Goal: Find specific page/section: Find specific page/section

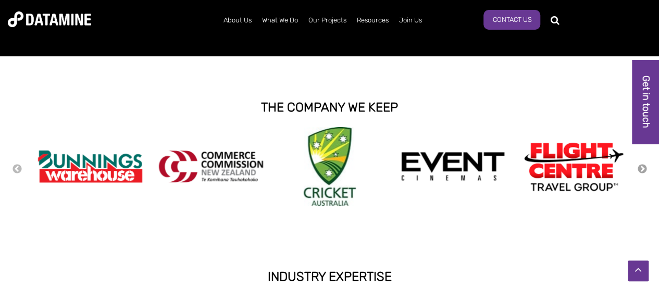
click at [638, 168] on button "Next" at bounding box center [642, 169] width 10 height 11
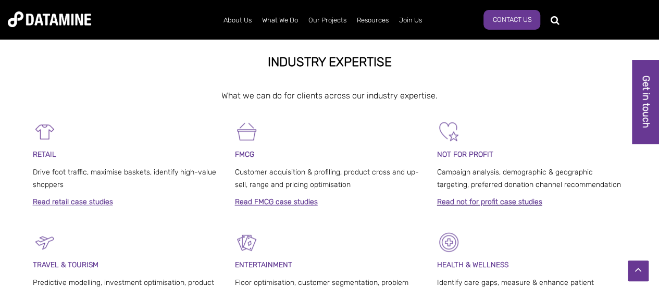
scroll to position [417, 0]
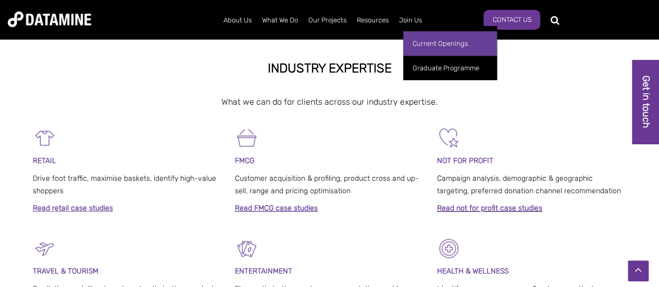
click at [428, 42] on link "Current Openings" at bounding box center [450, 43] width 94 height 24
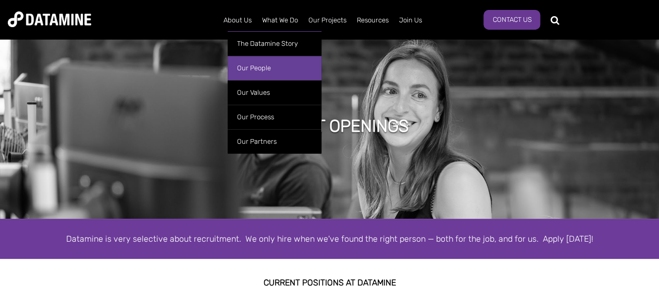
click at [261, 68] on link "Our People" at bounding box center [275, 68] width 94 height 24
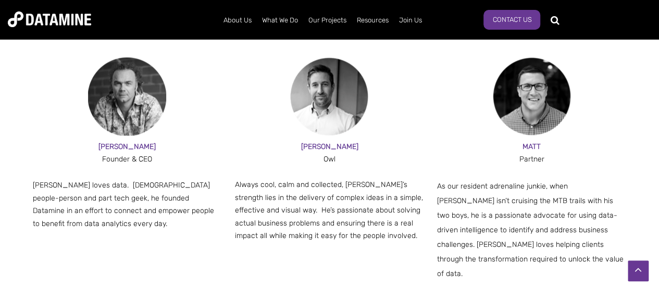
scroll to position [625, 0]
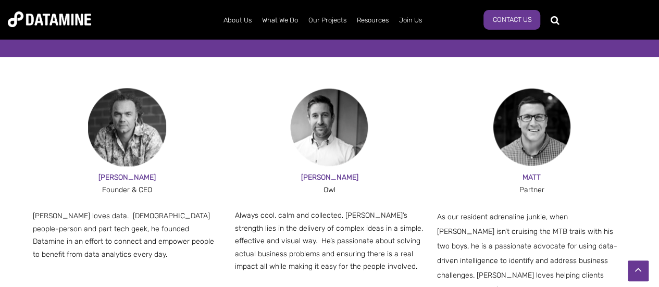
click at [128, 176] on span "PAUL" at bounding box center [126, 177] width 57 height 9
click at [131, 154] on img at bounding box center [127, 127] width 78 height 78
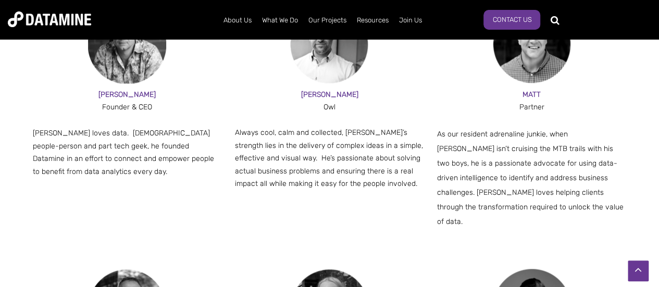
scroll to position [0, 0]
